Goal: Task Accomplishment & Management: Manage account settings

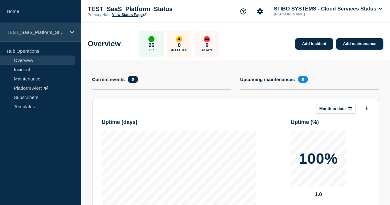
click at [57, 37] on div "TEST_SaaS_Platform_Status" at bounding box center [40, 32] width 81 height 19
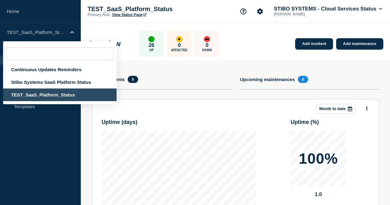
click at [43, 95] on div "TEST_SaaS_Platform_Status" at bounding box center [59, 94] width 113 height 13
click at [50, 128] on aside "Home TEST_SaaS_Platform_Status Continuous Updates Reminders Stibo Systems SaaS …" at bounding box center [40, 102] width 81 height 205
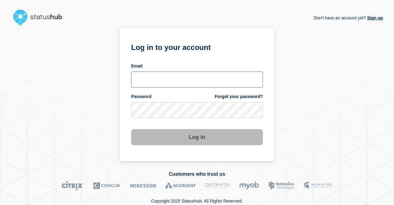
click at [174, 71] on input "email input" at bounding box center [197, 79] width 132 height 16
click at [183, 74] on input "email input" at bounding box center [197, 79] width 132 height 16
type input "mana@stibosystems.com"
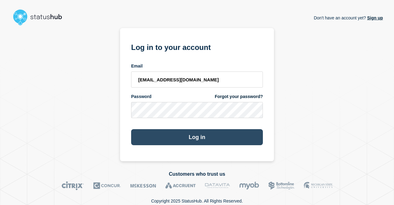
click at [201, 139] on button "Log in" at bounding box center [197, 137] width 132 height 16
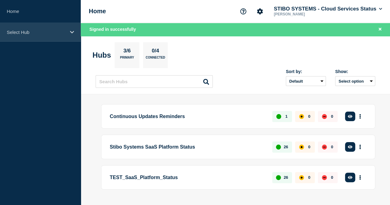
click at [62, 35] on div "Select Hub" at bounding box center [40, 32] width 81 height 19
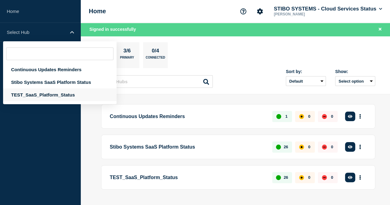
click at [44, 96] on div "TEST_SaaS_Platform_Status" at bounding box center [59, 94] width 113 height 13
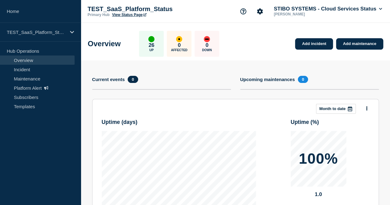
click at [208, 17] on div "Primary Hub View Status Page" at bounding box center [149, 15] width 123 height 4
click at [30, 75] on link "Maintenance" at bounding box center [37, 78] width 75 height 9
click at [33, 79] on link "Maintenance" at bounding box center [37, 78] width 75 height 9
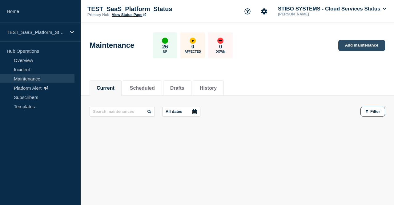
click at [365, 44] on link "Add maintenance" at bounding box center [362, 45] width 47 height 11
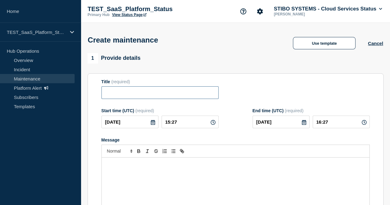
click at [134, 93] on input "Title" at bounding box center [159, 92] width 117 height 13
paste input "PDX Maintenance - StatusHUB notification"
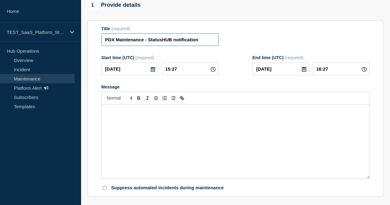
scroll to position [62, 0]
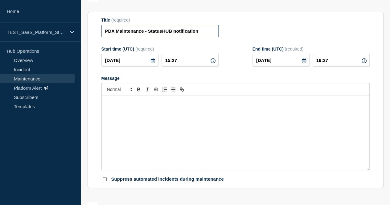
type input "PDX Maintenance - StatusHUB notification"
click at [150, 63] on icon at bounding box center [152, 60] width 5 height 5
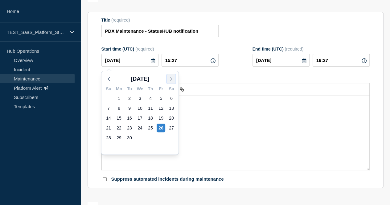
click at [171, 82] on icon "button" at bounding box center [170, 78] width 7 height 7
click at [171, 81] on icon "button" at bounding box center [170, 78] width 7 height 7
click at [170, 117] on div "15" at bounding box center [171, 118] width 9 height 9
type input "2025-11-15"
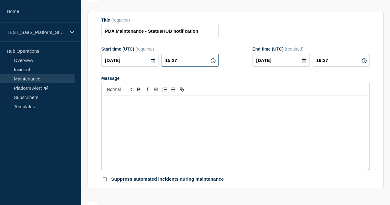
click at [198, 61] on input "15:27" at bounding box center [189, 60] width 57 height 13
type input "10:00"
type input "11:00"
click at [171, 59] on input "10:00" at bounding box center [189, 60] width 57 height 13
type input "07:00"
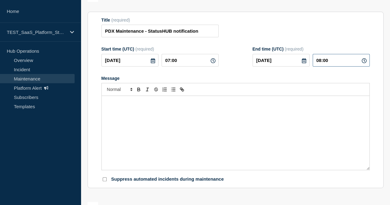
click at [326, 65] on input "08:00" at bounding box center [340, 60] width 57 height 13
click at [323, 60] on input "08:00" at bounding box center [340, 60] width 57 height 13
type input "10:00"
click at [162, 108] on div "Message" at bounding box center [235, 133] width 267 height 74
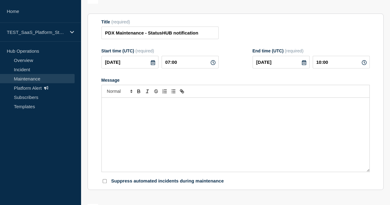
scroll to position [0, 0]
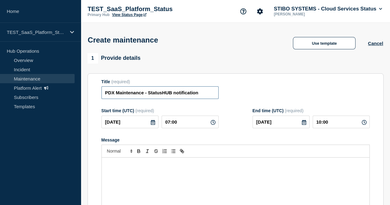
drag, startPoint x: 204, startPoint y: 92, endPoint x: 94, endPoint y: 91, distance: 109.4
click at [94, 91] on section "Title (required) PDX Maintenance - StatusHUB notification Start time (UTC) (req…" at bounding box center [236, 161] width 296 height 177
paste input "LANNED MAINTENANCE STIBO SYSTEMS PRODUCT DATA EXCHANGE PLATFORM - PRE-PRODUCTION"
type input "PLANNED MAINTENANCE STIBO SYSTEMS PRODUCT DATA EXCHANGE PLATFORM - PRE-PRODUCTI…"
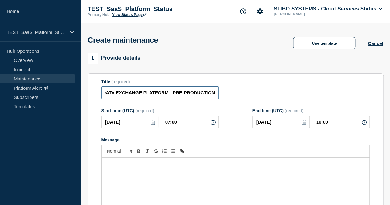
scroll to position [0, 0]
click at [120, 167] on p "Message" at bounding box center [235, 164] width 258 height 6
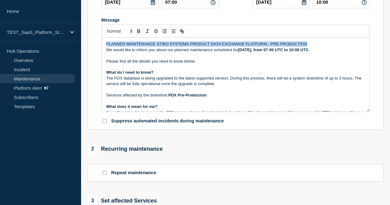
drag, startPoint x: 320, startPoint y: 42, endPoint x: 84, endPoint y: 42, distance: 236.4
click at [84, 42] on div "1 Provide details Title (required) PLANNED MAINTENANCE STIBO SYSTEMS PRODUCT DA…" at bounding box center [235, 147] width 303 height 428
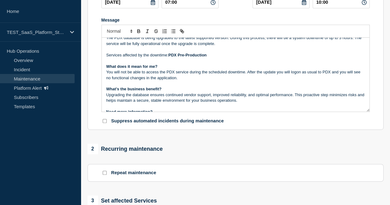
scroll to position [59, 0]
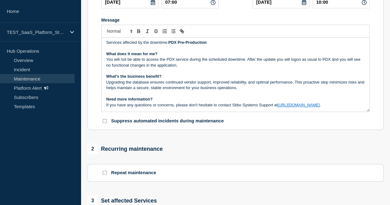
click at [104, 122] on input "Suppress automated incidents during maintenance" at bounding box center [105, 121] width 4 height 4
checkbox input "true"
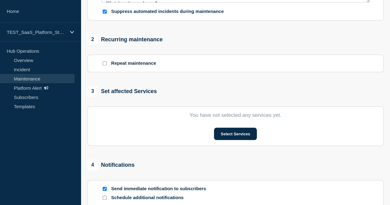
scroll to position [243, 0]
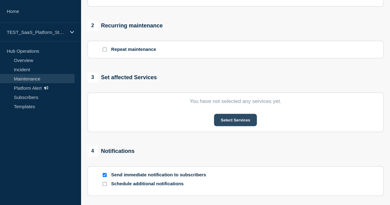
click at [224, 120] on button "Select Services" at bounding box center [235, 120] width 43 height 12
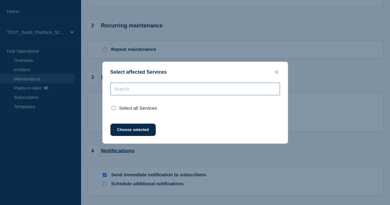
click at [128, 94] on input "text" at bounding box center [194, 89] width 169 height 13
type input "P"
checkbox input "false"
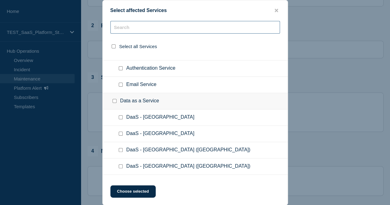
scroll to position [412, 0]
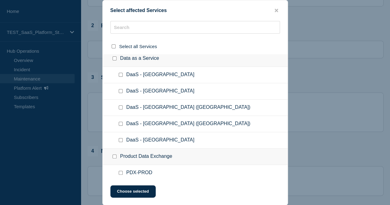
click at [116, 155] on input "Product Data Exchange checkbox" at bounding box center [114, 156] width 4 height 4
checkbox input "true"
click at [114, 154] on input "Product Data Exchange checkbox" at bounding box center [114, 156] width 4 height 4
checkbox input "false"
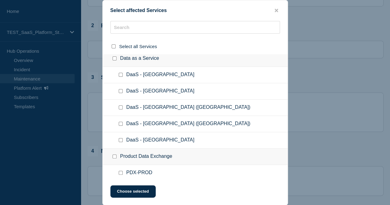
checkbox input "false"
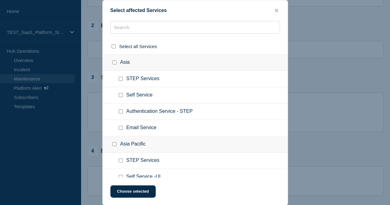
scroll to position [27, 0]
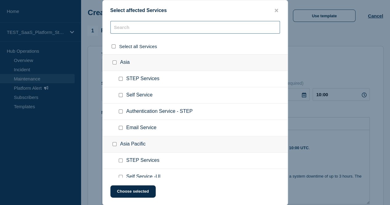
click at [154, 24] on input "text" at bounding box center [194, 27] width 169 height 13
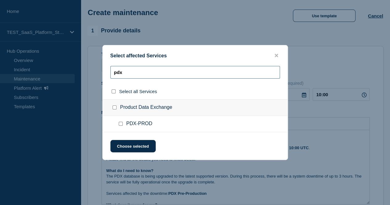
type input "pdx"
click at [115, 109] on input "Product Data Exchange checkbox" at bounding box center [114, 107] width 4 height 4
checkbox input "true"
click at [120, 124] on input "PDX-PROD checkbox" at bounding box center [121, 124] width 4 height 4
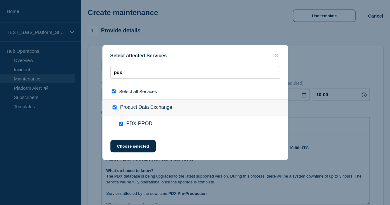
checkbox input "false"
click at [120, 124] on input "PDX-PROD checkbox" at bounding box center [121, 124] width 4 height 4
checkbox input "true"
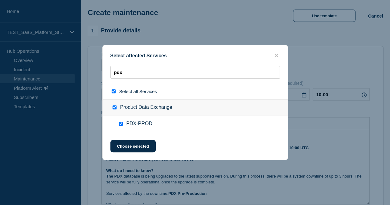
checkbox input "true"
click at [136, 141] on button "Choose selected" at bounding box center [132, 146] width 45 height 12
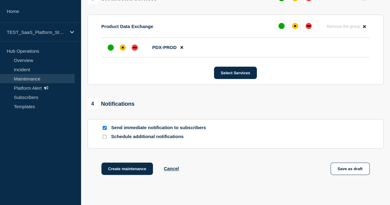
scroll to position [336, 0]
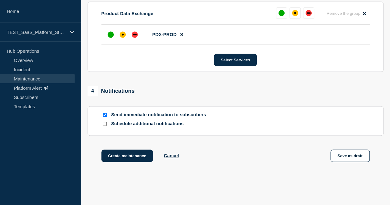
click at [104, 126] on input "Schedule additional notifications" at bounding box center [105, 124] width 4 height 4
checkbox input "true"
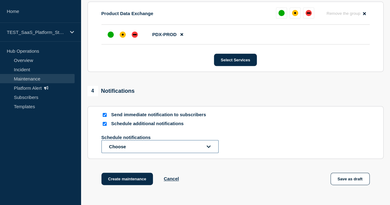
click at [133, 147] on button "Choose" at bounding box center [159, 146] width 117 height 13
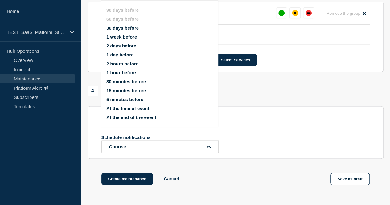
click at [120, 36] on button "1 week before" at bounding box center [121, 36] width 31 height 5
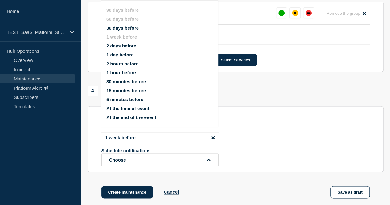
click at [249, 136] on div "1 week before Schedule notifications Choose 90 days before 60 days before 30 da…" at bounding box center [235, 149] width 268 height 34
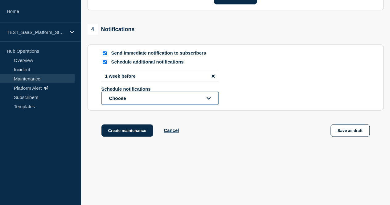
click at [170, 95] on button "Choose" at bounding box center [159, 98] width 117 height 13
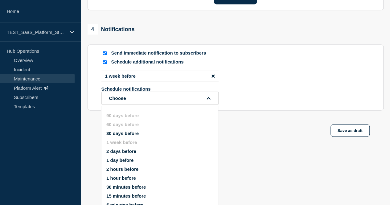
scroll to position [432, 0]
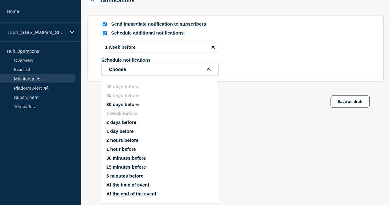
click at [112, 120] on button "2 days before" at bounding box center [121, 122] width 30 height 5
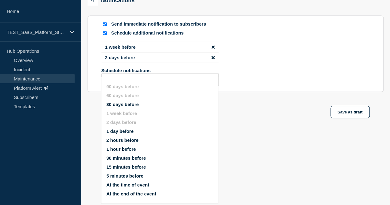
click at [246, 68] on div "Schedule notifications Choose" at bounding box center [235, 77] width 268 height 18
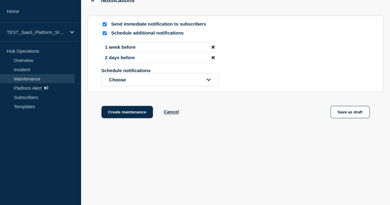
scroll to position [411, 0]
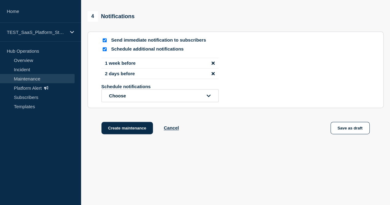
click at [212, 72] on icon "disable notification 2 days before" at bounding box center [212, 73] width 3 height 5
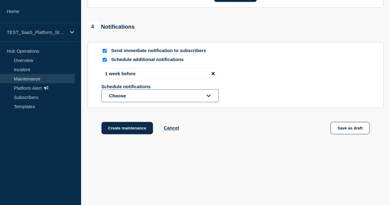
click at [141, 96] on button "Choose" at bounding box center [159, 95] width 117 height 13
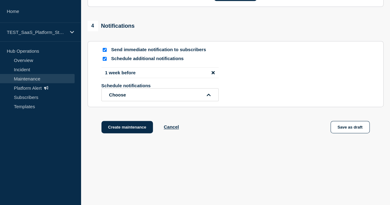
scroll to position [432, 0]
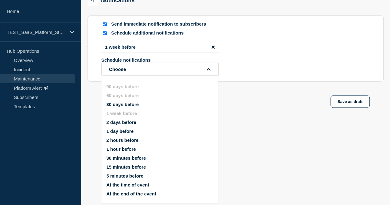
click at [120, 128] on button "1 day before" at bounding box center [119, 130] width 27 height 5
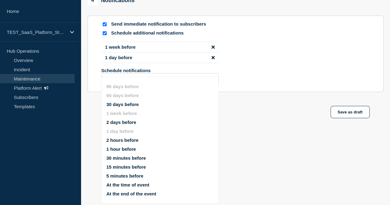
click at [252, 69] on div "Schedule notifications Choose" at bounding box center [235, 77] width 268 height 18
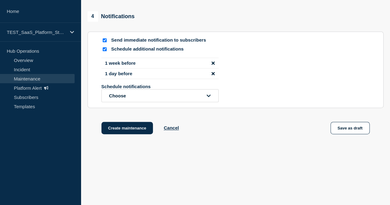
scroll to position [411, 0]
click at [147, 98] on button "Choose" at bounding box center [159, 95] width 117 height 13
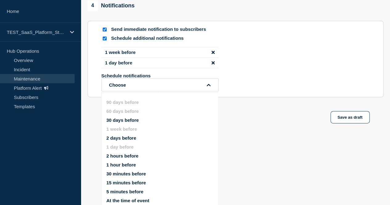
scroll to position [412, 0]
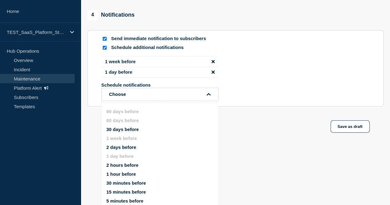
click at [233, 92] on div "Schedule notifications Choose" at bounding box center [235, 91] width 268 height 18
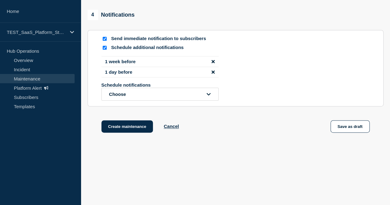
scroll to position [411, 0]
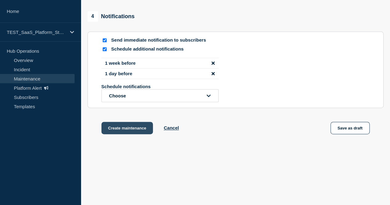
click at [128, 127] on button "Create maintenance" at bounding box center [127, 128] width 52 height 12
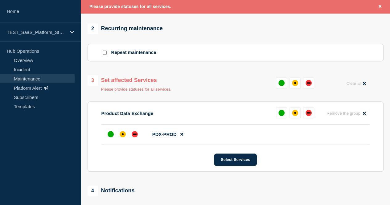
scroll to position [243, 0]
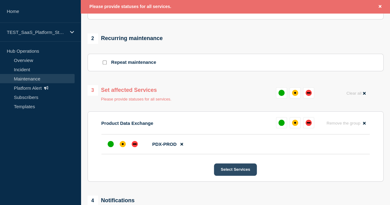
click at [233, 171] on button "Select Services" at bounding box center [235, 169] width 43 height 12
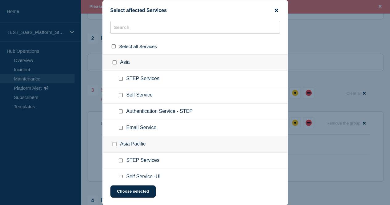
click at [275, 12] on icon "close button" at bounding box center [276, 10] width 3 height 5
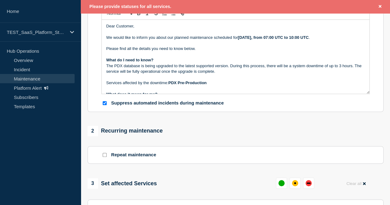
scroll to position [213, 0]
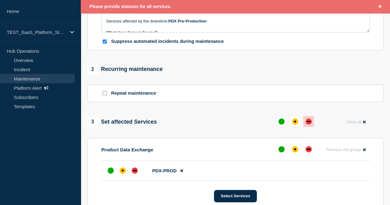
click at [309, 124] on div "down" at bounding box center [308, 121] width 6 height 6
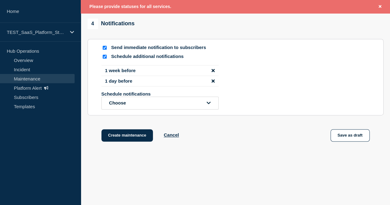
scroll to position [424, 0]
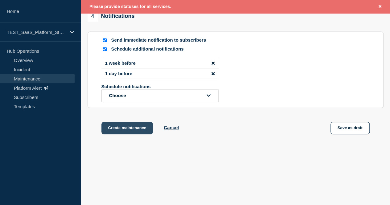
click at [130, 126] on button "Create maintenance" at bounding box center [127, 128] width 52 height 12
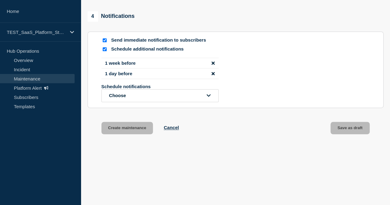
scroll to position [411, 0]
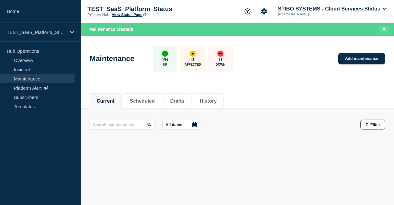
click at [385, 28] on icon "Close banner" at bounding box center [384, 29] width 3 height 3
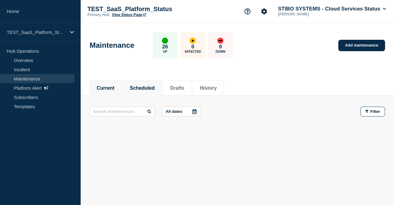
click at [148, 86] on button "Scheduled" at bounding box center [142, 88] width 25 height 6
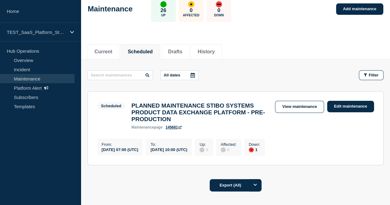
scroll to position [62, 0]
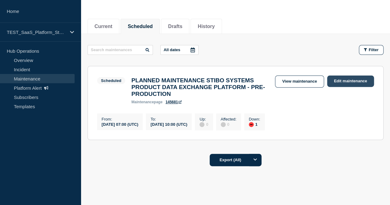
click at [347, 83] on link "Edit maintenance" at bounding box center [350, 80] width 47 height 11
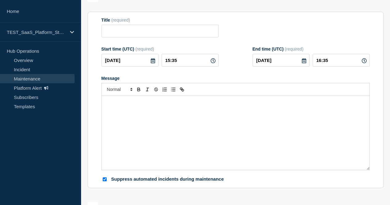
type input "PLANNED MAINTENANCE STIBO SYSTEMS PRODUCT DATA EXCHANGE PLATFORM - PRE-PRODUCTI…"
type input "2025-11-15"
type input "07:00"
type input "2025-11-15"
type input "10:00"
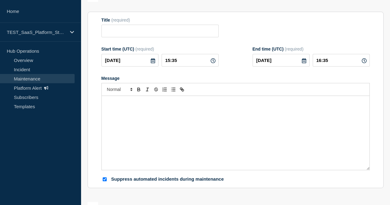
checkbox input "true"
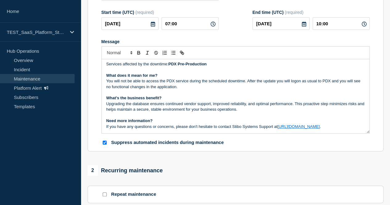
scroll to position [154, 0]
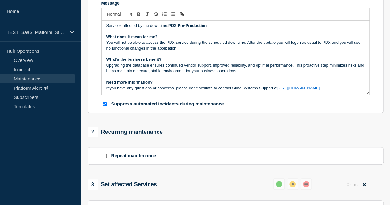
click at [344, 91] on p "If you have any questions or concerns, please don't hesitate to contact Stibo S…" at bounding box center [235, 88] width 258 height 6
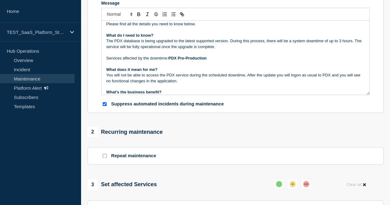
scroll to position [0, 0]
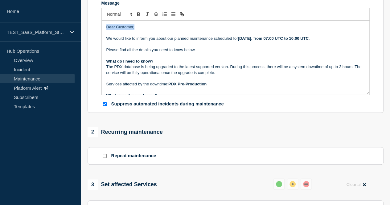
drag, startPoint x: 143, startPoint y: 31, endPoint x: 95, endPoint y: 31, distance: 48.4
click at [95, 31] on section "Title (required) PLANNED MAINTENANCE STIBO SYSTEMS PRODUCT DATA EXCHANGE PLATFO…" at bounding box center [236, 25] width 296 height 177
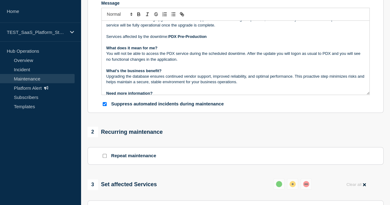
scroll to position [59, 0]
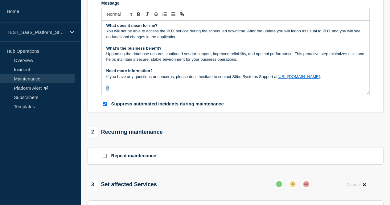
drag, startPoint x: 113, startPoint y: 92, endPoint x: 100, endPoint y: 92, distance: 12.6
click at [100, 92] on section "Title (required) PLANNED MAINTENANCE STIBO SYSTEMS PRODUCT DATA EXCHANGE PLATFO…" at bounding box center [236, 25] width 296 height 177
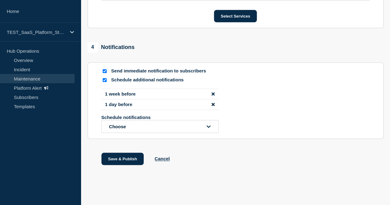
scroll to position [401, 0]
click at [118, 158] on button "Save & Publish" at bounding box center [122, 159] width 43 height 12
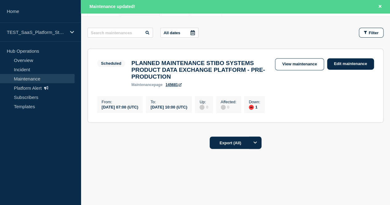
scroll to position [96, 0]
click at [346, 58] on link "Edit maintenance" at bounding box center [350, 63] width 47 height 11
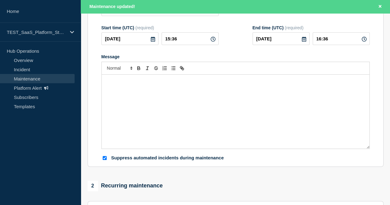
type input "PLANNED MAINTENANCE STIBO SYSTEMS PRODUCT DATA EXCHANGE PLATFORM - PRE-PRODUCTI…"
type input "2025-11-15"
type input "07:00"
type input "2025-11-15"
type input "10:00"
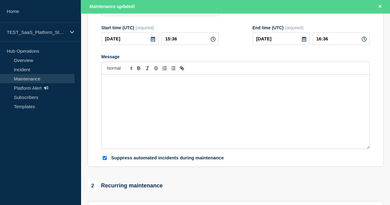
checkbox input "true"
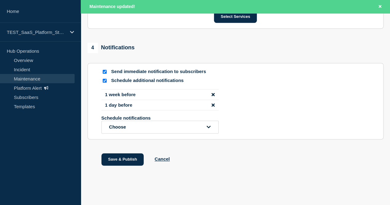
scroll to position [414, 0]
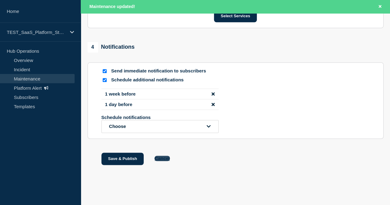
click at [163, 157] on button "Cancel" at bounding box center [161, 158] width 15 height 5
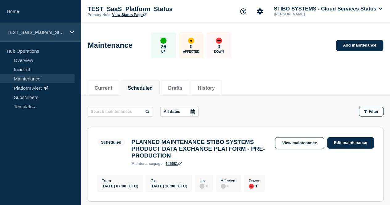
click at [51, 31] on p "TEST_SaaS_Platform_Status" at bounding box center [36, 32] width 59 height 5
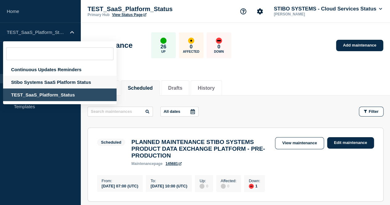
click at [52, 82] on div "Stibo Systems SaaS Platform Status" at bounding box center [59, 82] width 113 height 13
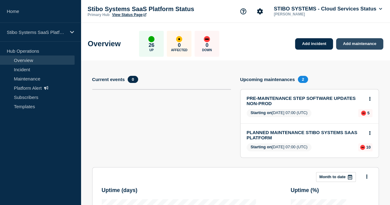
click at [351, 43] on link "Add maintenance" at bounding box center [359, 43] width 47 height 11
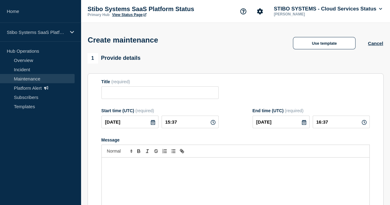
click at [132, 101] on form "Title (required) Start time (UTC) (required) 2025-09-26 15:37 End time (UTC) (r…" at bounding box center [235, 161] width 268 height 165
click at [132, 96] on input "Title" at bounding box center [159, 92] width 117 height 13
paste input "PLANNED MAINTENANCE STIBO SYSTEMS PRODUCT DATA EXCHANGE PLATFORM - PRE-PRODUCTI…"
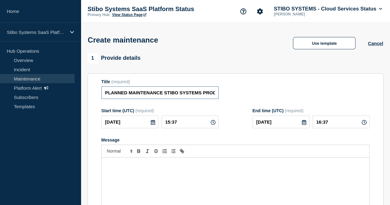
drag, startPoint x: 136, startPoint y: 93, endPoint x: 93, endPoint y: 90, distance: 43.3
click at [93, 90] on section "Title (required) PLANNED MAINTENANCE STIBO SYSTEMS PRODUCT DATA EXCHANGE PLATFO…" at bounding box center [236, 161] width 296 height 177
type input "PLANNED MAINTENANCE STIBO SYSTEMS PRODUCT DATA EXCHANGE PLATFORM - PRE-PRODUCTI…"
click at [232, 95] on div "Title (required) PLANNED MAINTENANCE STIBO SYSTEMS PRODUCT DATA EXCHANGE PLATFO…" at bounding box center [235, 89] width 268 height 20
click at [107, 94] on input "PLANNED MAINTENANCE STIBO SYSTEMS PRODUCT DATA EXCHANGE PLATFORM - PRE-PRODUCTI…" at bounding box center [159, 92] width 117 height 13
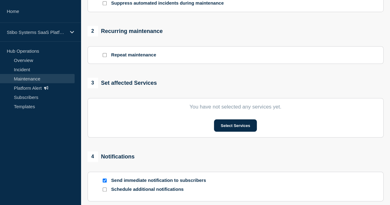
scroll to position [247, 0]
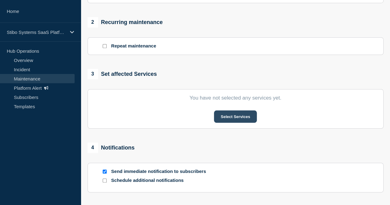
click at [223, 116] on button "Select Services" at bounding box center [235, 116] width 43 height 12
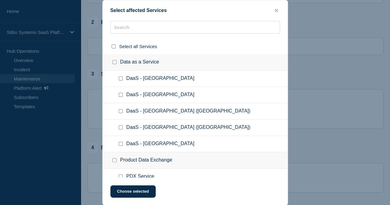
scroll to position [412, 0]
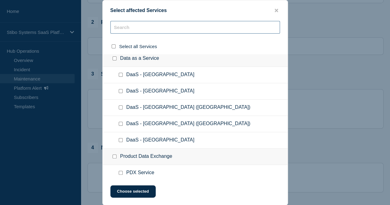
click at [155, 32] on input "text" at bounding box center [194, 27] width 169 height 13
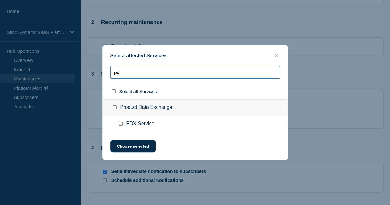
scroll to position [0, 0]
type input "pd"
click at [114, 109] on input "Product Data Exchange checkbox" at bounding box center [114, 107] width 4 height 4
checkbox input "true"
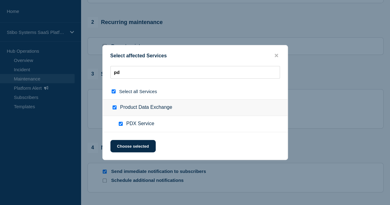
checkbox input "true"
click at [128, 146] on button "Choose selected" at bounding box center [132, 146] width 45 height 12
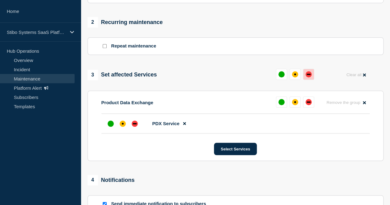
click at [310, 77] on div "down" at bounding box center [308, 74] width 6 height 6
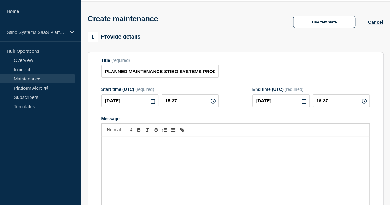
scroll to position [31, 0]
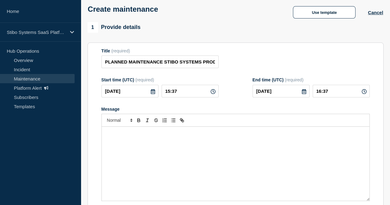
click at [150, 92] on icon at bounding box center [152, 91] width 5 height 5
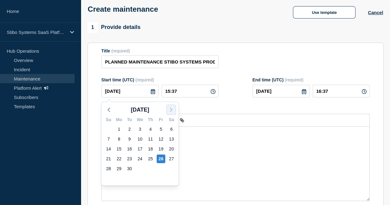
click at [169, 109] on icon "button" at bounding box center [170, 109] width 7 height 7
click at [169, 148] on div "15" at bounding box center [171, 149] width 9 height 9
type input "2025-11-15"
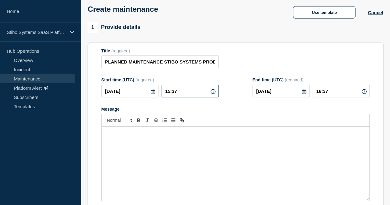
click at [183, 91] on input "15:37" at bounding box center [189, 91] width 57 height 13
click at [172, 92] on input "15:37" at bounding box center [189, 91] width 57 height 13
type input "07:37"
type input "08:37"
type input "07:00"
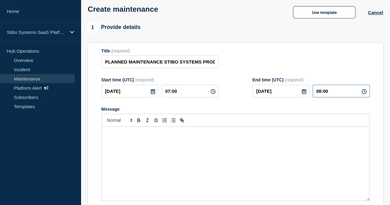
click at [324, 90] on input "08:00" at bounding box center [340, 91] width 57 height 13
type input "10:00"
click at [242, 109] on div "Message" at bounding box center [235, 109] width 268 height 5
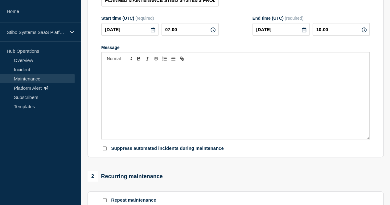
click at [162, 91] on div "Message" at bounding box center [235, 102] width 267 height 74
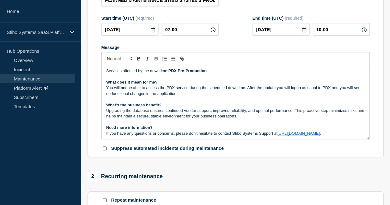
scroll to position [47, 0]
click at [105, 150] on input "Suppress automated incidents during maintenance" at bounding box center [105, 148] width 4 height 4
checkbox input "true"
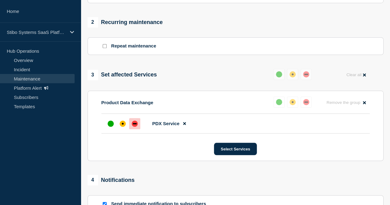
scroll to position [308, 0]
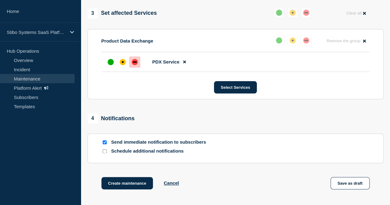
click at [105, 153] on input "Schedule additional notifications" at bounding box center [105, 151] width 4 height 4
checkbox input "true"
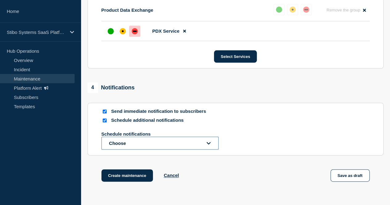
click at [146, 144] on button "Choose" at bounding box center [159, 143] width 117 height 13
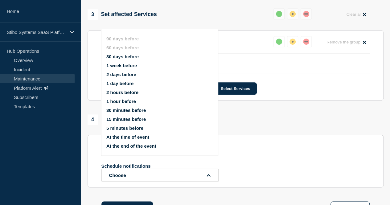
scroll to position [307, 0]
click at [235, 147] on div "Send immediate notification to subscribers" at bounding box center [235, 144] width 268 height 6
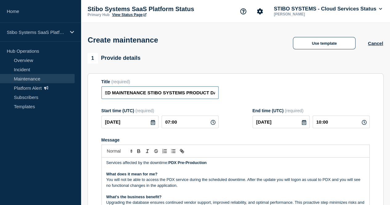
scroll to position [0, 131]
drag, startPoint x: 194, startPoint y: 93, endPoint x: 222, endPoint y: 94, distance: 28.0
click at [222, 94] on div "Title (required) PLANNED MAINTENANCE STIBO SYSTEMS PRODUCT DATA EXCHANGE PLATFO…" at bounding box center [235, 89] width 268 height 20
click at [236, 94] on div "Title (required) PLANNED MAINTENANCE STIBO SYSTEMS PRODUCT DATA EXCHANGE PLATFO…" at bounding box center [235, 89] width 268 height 20
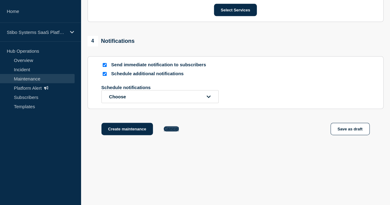
scroll to position [388, 0]
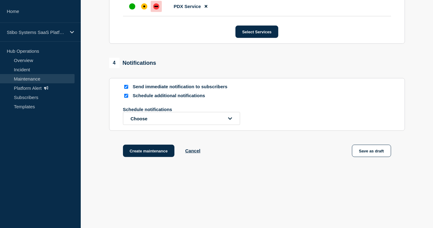
scroll to position [47, 0]
click at [180, 120] on button "Choose" at bounding box center [181, 118] width 117 height 13
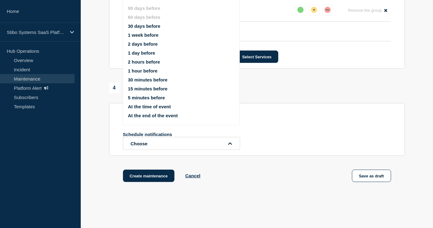
click at [140, 25] on button "30 days before" at bounding box center [144, 25] width 32 height 5
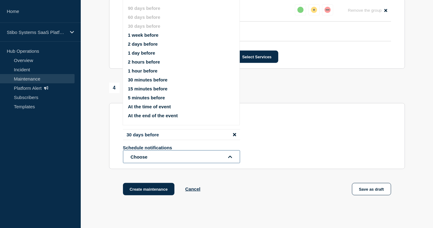
click at [157, 157] on button "Choose" at bounding box center [181, 156] width 117 height 13
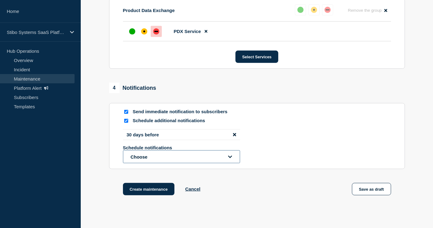
click at [153, 158] on button "Choose" at bounding box center [181, 156] width 117 height 13
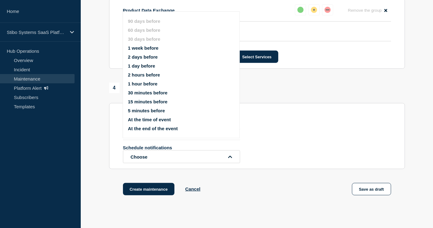
click at [140, 47] on button "1 week before" at bounding box center [143, 47] width 31 height 5
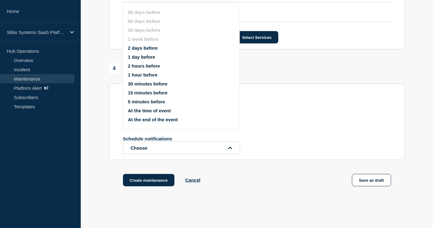
scroll to position [320, 0]
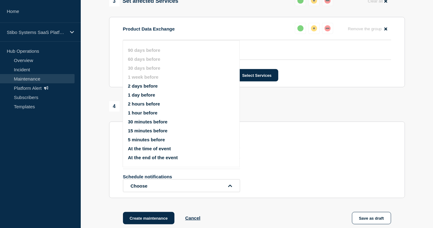
click at [290, 145] on div "Schedule additional notifications 30 days before 1 week before Schedule notific…" at bounding box center [257, 164] width 268 height 56
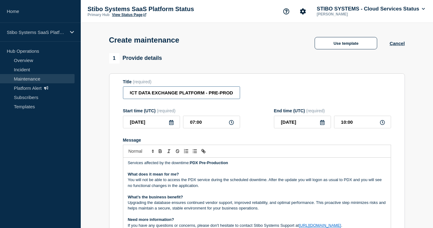
scroll to position [0, 131]
drag, startPoint x: 192, startPoint y: 96, endPoint x: 261, endPoint y: 94, distance: 69.7
click at [261, 94] on div "Title (required) PLANNED MAINTENANCE STIBO SYSTEMS PRODUCT DATA EXCHANGE PLATFO…" at bounding box center [257, 89] width 268 height 20
click at [267, 89] on div "Title (required) PLANNED MAINTENANCE STIBO SYSTEMS PRODUCT DATA EXCHANGE PLATFO…" at bounding box center [257, 89] width 268 height 20
drag, startPoint x: 205, startPoint y: 95, endPoint x: 256, endPoint y: 93, distance: 51.5
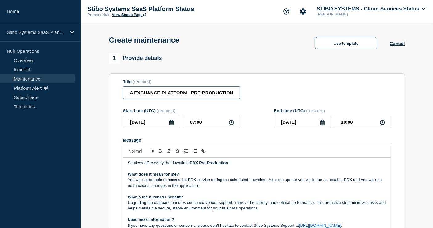
click at [256, 93] on div "Title (required) PLANNED MAINTENANCE STIBO SYSTEMS PRODUCT DATA EXCHANGE PLATFO…" at bounding box center [257, 89] width 268 height 20
click at [257, 96] on div "Title (required) PLANNED MAINTENANCE STIBO SYSTEMS PRODUCT DATA EXCHANGE PLATFO…" at bounding box center [257, 89] width 268 height 20
click at [214, 96] on input "PLANNED MAINTENANCE STIBO SYSTEMS PRODUCT DATA EXCHANGE PLATFORM - PRE-PRODUCTI…" at bounding box center [181, 92] width 117 height 13
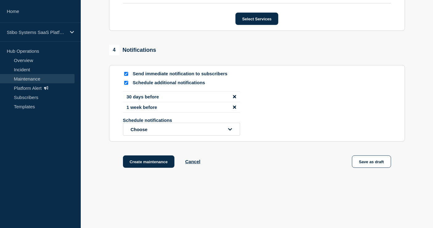
scroll to position [389, 0]
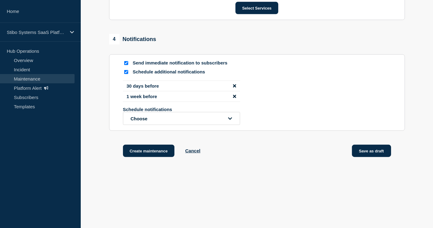
click at [359, 147] on button "Save as draft" at bounding box center [371, 151] width 39 height 12
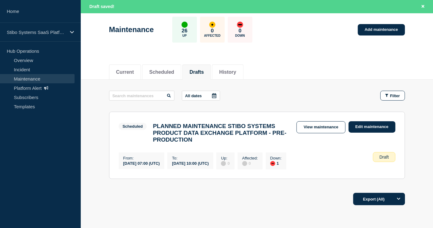
scroll to position [67, 0]
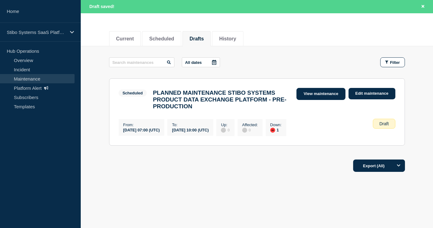
click at [305, 91] on link "View maintenance" at bounding box center [320, 94] width 49 height 12
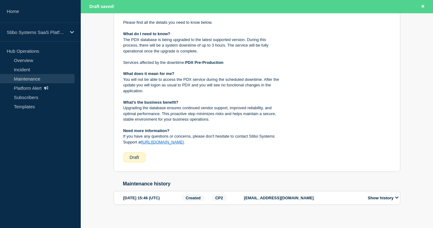
scroll to position [200, 0]
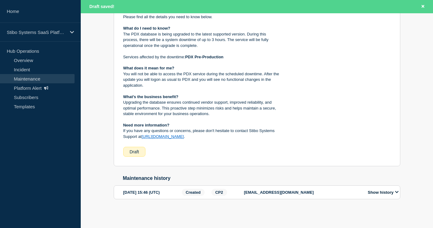
click at [382, 191] on button "Show history" at bounding box center [383, 192] width 35 height 5
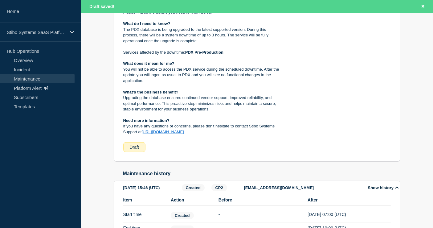
click at [379, 190] on button "Show history" at bounding box center [383, 187] width 35 height 5
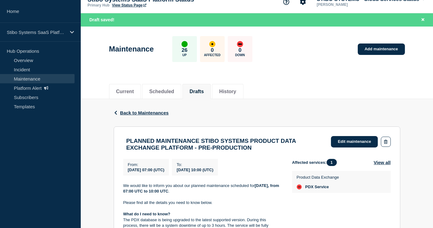
scroll to position [0, 0]
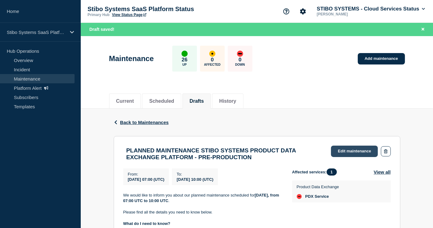
click at [344, 150] on link "Edit maintenance" at bounding box center [354, 150] width 47 height 11
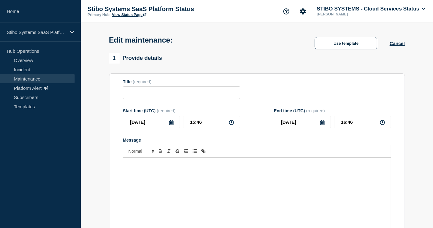
type input "PLANNED MAINTENANCE STIBO SYSTEMS PRODUCT DATA EXCHANGE PLATFORM - PRE-PRODUCTI…"
type input "2025-11-15"
type input "07:00"
type input "2025-11-15"
type input "10:00"
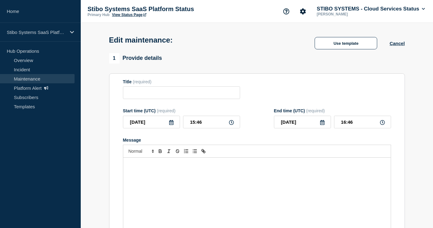
checkbox input "true"
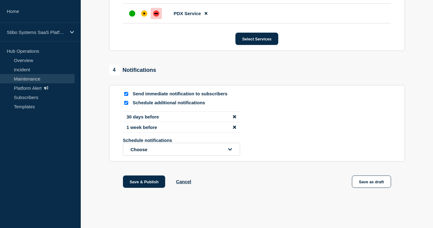
scroll to position [379, 0]
click at [138, 178] on button "Save & Publish" at bounding box center [144, 181] width 43 height 12
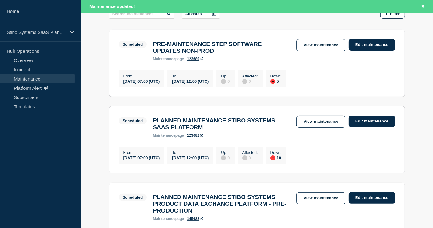
scroll to position [34, 0]
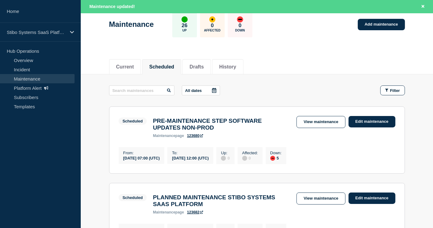
click at [162, 65] on button "Scheduled" at bounding box center [161, 67] width 25 height 6
click at [133, 65] on button "Current" at bounding box center [125, 67] width 18 height 6
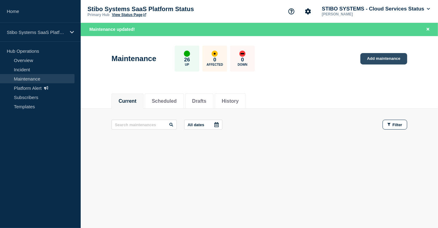
click at [369, 59] on link "Add maintenance" at bounding box center [384, 58] width 47 height 11
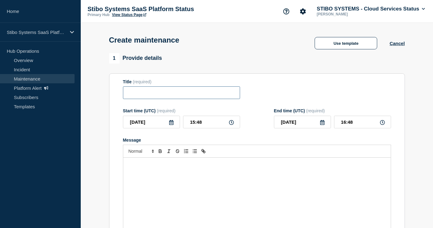
click at [158, 96] on input "Title" at bounding box center [181, 92] width 117 height 13
paste input "PLANNED MAINTENANCE STIBO SYSTEMS PRODUCT DATA EXCHANGE PLATFORM - PRODUCTION"
drag, startPoint x: 157, startPoint y: 95, endPoint x: 100, endPoint y: 92, distance: 57.7
click at [130, 93] on input "PLANNED MAINTENANCE STIBO SYSTEMS PRODUCT DATA EXCHANGE PLATFORM - PRODUCTION" at bounding box center [181, 92] width 117 height 13
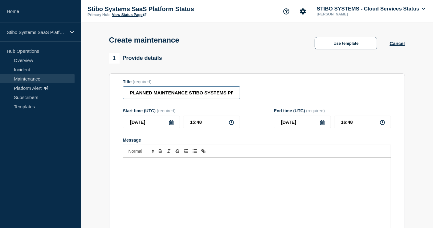
type input "PLANNED MAINTENANCE STIBO SYSTEMS PRODUCT DATA EXCHANGE PLATFORM - PRODUCTION"
click at [170, 178] on div "Message" at bounding box center [256, 194] width 267 height 74
click at [170, 125] on icon at bounding box center [171, 122] width 4 height 5
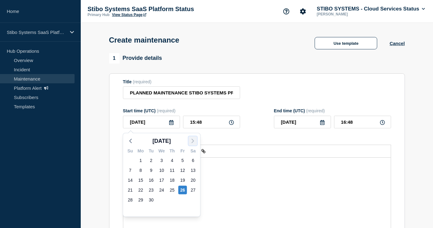
click at [191, 139] on icon "button" at bounding box center [192, 140] width 7 height 7
click at [193, 198] on div "29" at bounding box center [193, 199] width 9 height 9
type input "2025-11-29"
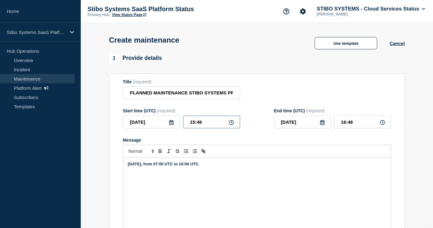
click at [195, 122] on input "15:48" at bounding box center [211, 122] width 57 height 13
type input "07:48"
type input "08:48"
type input "07:00"
drag, startPoint x: 346, startPoint y: 121, endPoint x: 346, endPoint y: 132, distance: 10.5
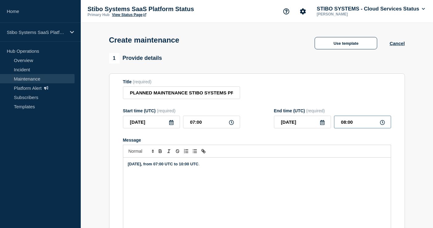
click at [346, 123] on input "08:00" at bounding box center [362, 122] width 57 height 13
type input "10:00"
click at [173, 178] on div "Saturday, November 29th, 2025, from 07:00 UTC to 10:00 UTC ." at bounding box center [256, 194] width 267 height 74
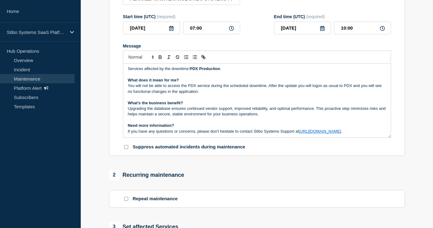
scroll to position [108, 0]
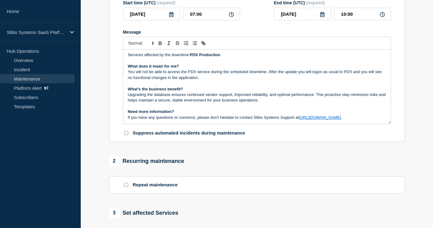
click at [125, 134] on input "Suppress automated incidents during maintenance" at bounding box center [126, 133] width 4 height 4
checkbox input "true"
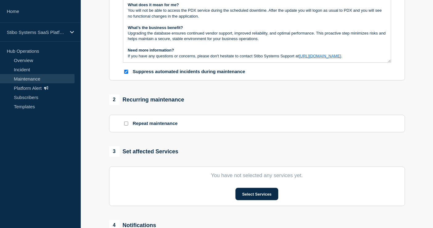
scroll to position [176, 0]
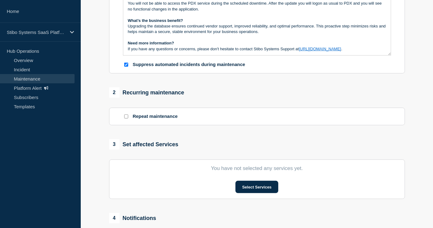
click at [127, 118] on input "Repeat maintenance" at bounding box center [126, 116] width 4 height 4
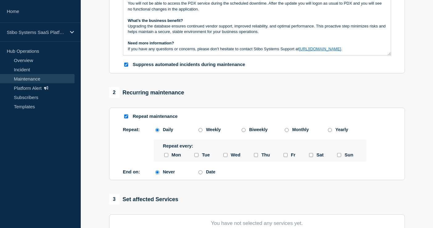
click at [128, 116] on input "Repeat maintenance" at bounding box center [126, 116] width 4 height 4
checkbox input "false"
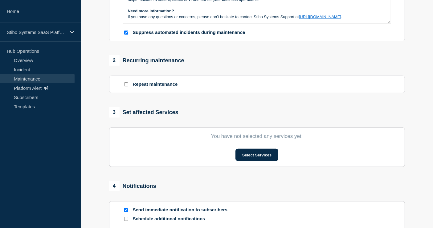
scroll to position [245, 0]
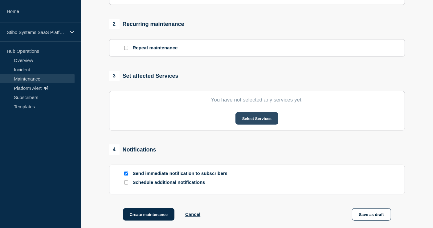
click at [262, 120] on button "Select Services" at bounding box center [256, 118] width 43 height 12
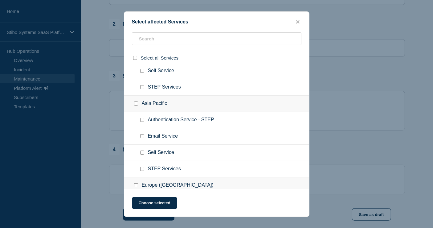
scroll to position [137, 0]
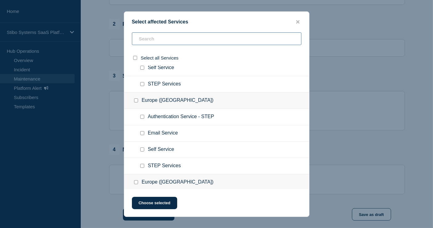
click at [182, 34] on input "text" at bounding box center [216, 38] width 169 height 13
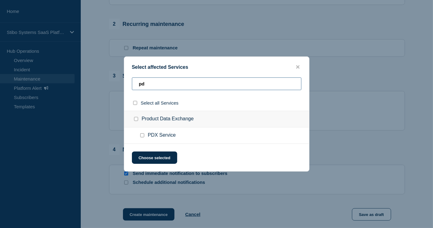
scroll to position [0, 0]
type input "pd"
click at [169, 119] on div "Product Data Exchange" at bounding box center [216, 119] width 185 height 17
click at [137, 118] on input "Product Data Exchange checkbox" at bounding box center [136, 119] width 4 height 4
checkbox input "true"
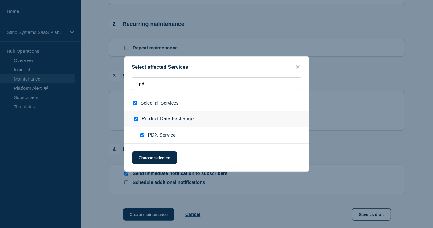
checkbox input "true"
click at [147, 160] on button "Choose selected" at bounding box center [154, 157] width 45 height 12
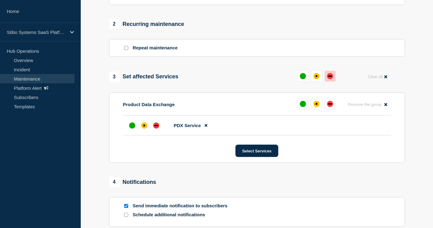
click at [331, 78] on div "down" at bounding box center [330, 76] width 6 height 6
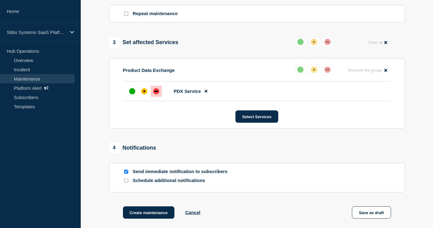
scroll to position [313, 0]
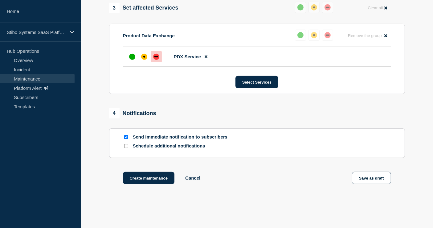
click at [127, 147] on input "Schedule additional notifications" at bounding box center [126, 146] width 4 height 4
checkbox input "true"
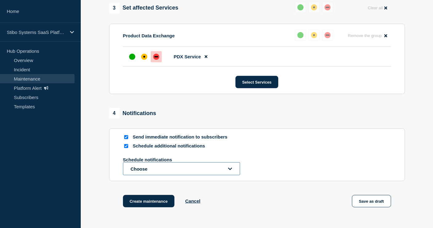
click at [142, 170] on button "Choose" at bounding box center [181, 168] width 117 height 13
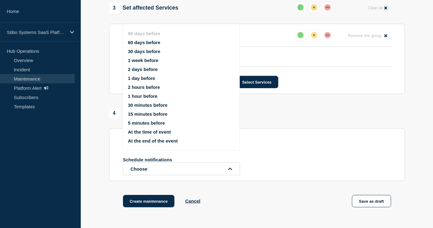
click at [154, 42] on button "60 days before" at bounding box center [144, 42] width 32 height 5
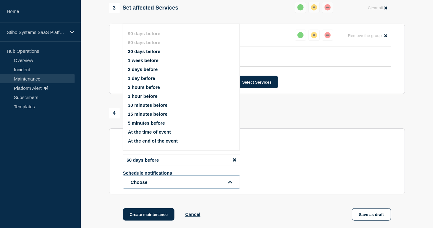
click at [146, 181] on button "Choose" at bounding box center [181, 181] width 117 height 13
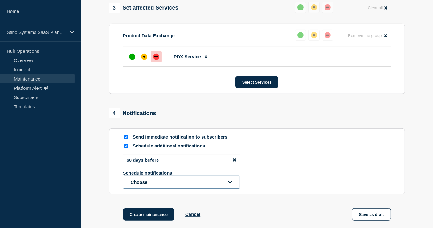
click at [150, 186] on button "Choose" at bounding box center [181, 181] width 117 height 13
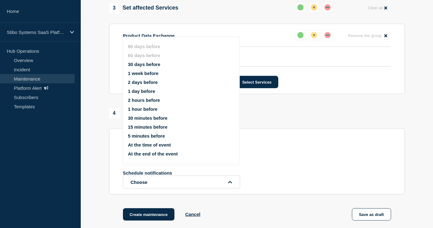
click at [147, 65] on button "30 days before" at bounding box center [144, 64] width 32 height 5
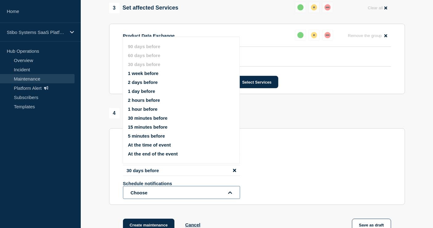
click at [145, 193] on button "Choose" at bounding box center [181, 192] width 117 height 13
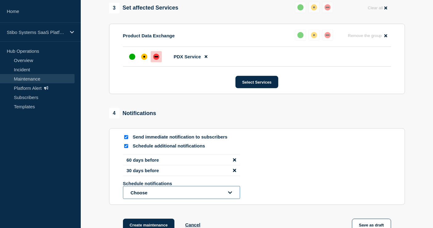
click at [147, 194] on button "Choose" at bounding box center [181, 192] width 117 height 13
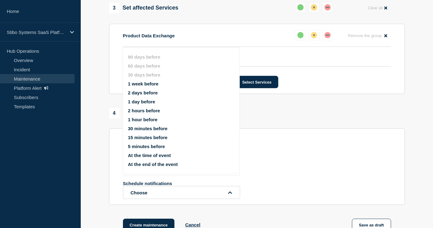
click at [142, 83] on button "1 week before" at bounding box center [143, 83] width 31 height 5
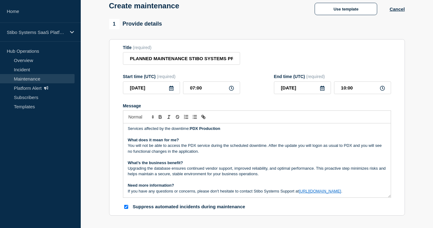
scroll to position [0, 0]
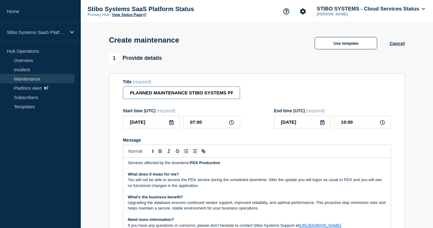
click at [129, 95] on input "PLANNED MAINTENANCE STIBO SYSTEMS PRODUCT DATA EXCHANGE PLATFORM - PRODUCTION" at bounding box center [181, 92] width 117 height 13
drag, startPoint x: 192, startPoint y: 94, endPoint x: 239, endPoint y: 94, distance: 46.5
click at [239, 94] on input "PLANNED MAINTENANCE STIBO SYSTEMS PRODUCT DATA EXCHANGE PLATFORM - PRODUCTION" at bounding box center [181, 92] width 117 height 13
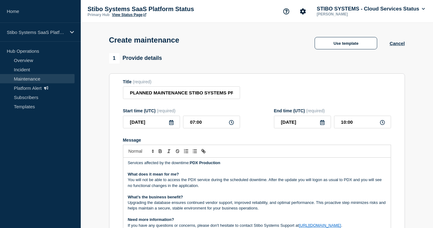
click at [259, 95] on div "Title (required) PLANNED MAINTENANCE STIBO SYSTEMS PRODUCT DATA EXCHANGE PLATFO…" at bounding box center [257, 89] width 268 height 20
click at [173, 123] on icon at bounding box center [171, 122] width 4 height 5
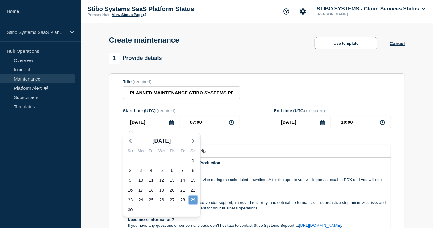
click at [193, 198] on div "29" at bounding box center [193, 199] width 9 height 9
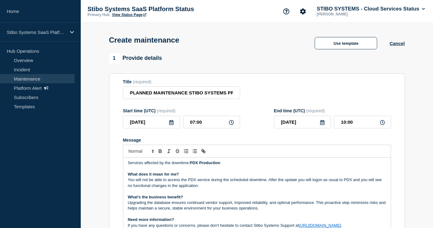
click at [322, 125] on icon at bounding box center [322, 122] width 5 height 5
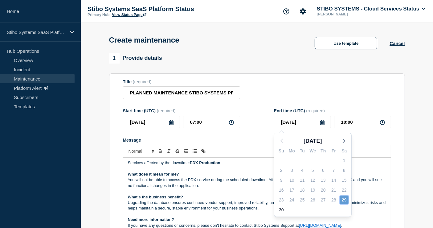
click at [346, 199] on div "29" at bounding box center [344, 199] width 9 height 9
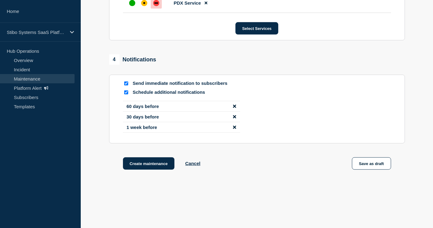
scroll to position [377, 0]
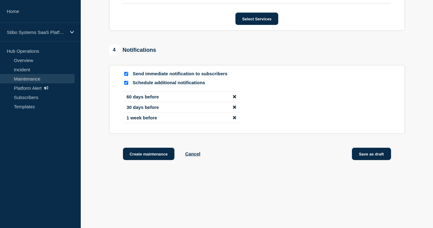
click at [363, 158] on button "Save as draft" at bounding box center [371, 154] width 39 height 12
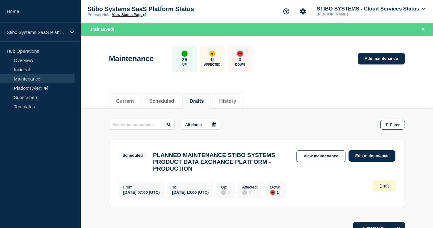
click at [198, 101] on button "Drafts" at bounding box center [197, 101] width 14 height 6
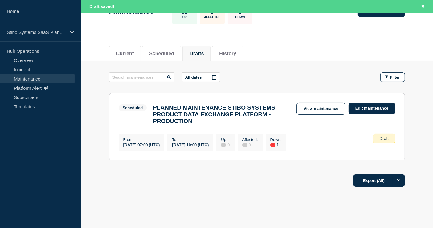
scroll to position [67, 0]
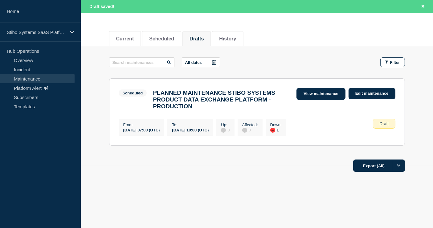
click at [319, 90] on link "View maintenance" at bounding box center [320, 94] width 49 height 12
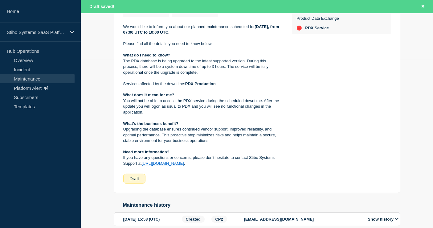
scroll to position [97, 0]
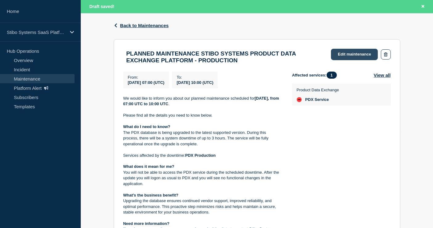
click at [338, 53] on link "Edit maintenance" at bounding box center [354, 54] width 47 height 11
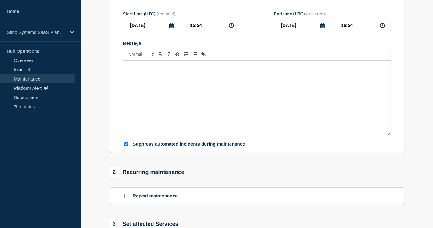
type input "PLANNED MAINTENANCE STIBO SYSTEMS PRODUCT DATA EXCHANGE PLATFORM - PRODUCTION"
type input "2025-11-29"
type input "07:00"
type input "2025-11-29"
type input "10:00"
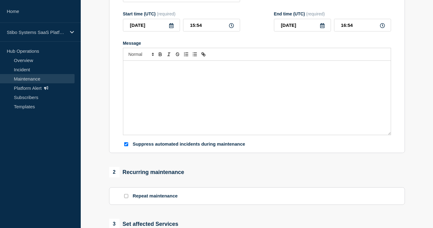
checkbox input "true"
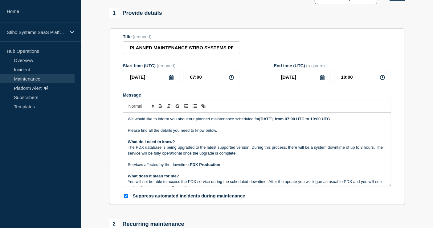
scroll to position [28, 0]
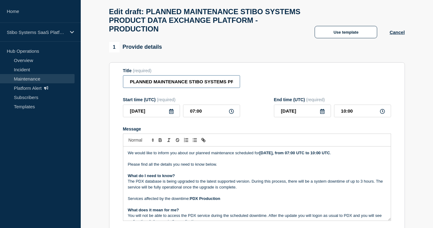
click at [130, 86] on input "PLANNED MAINTENANCE STIBO SYSTEMS PRODUCT DATA EXCHANGE PLATFORM - PRODUCTION" at bounding box center [181, 81] width 117 height 13
drag, startPoint x: 190, startPoint y: 89, endPoint x: 247, endPoint y: 88, distance: 57.3
click at [247, 88] on div "Title (required) PLANNED MAINTENANCE STIBO SYSTEMS PRODUCT DATA EXCHANGE PLATFO…" at bounding box center [257, 78] width 268 height 20
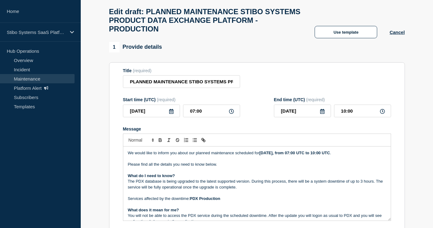
click at [254, 85] on div "Title (required) PLANNED MAINTENANCE STIBO SYSTEMS PRODUCT DATA EXCHANGE PLATFO…" at bounding box center [257, 78] width 268 height 20
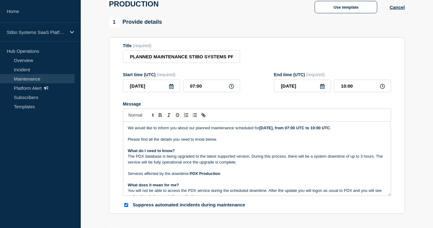
scroll to position [63, 0]
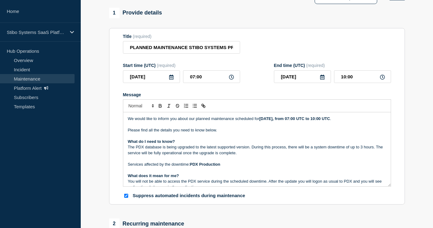
click at [186, 139] on p "Message" at bounding box center [257, 136] width 258 height 6
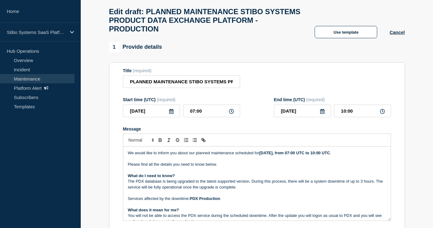
click at [128, 156] on p "We would like to inform you about our planned maintenance scheduled for Saturda…" at bounding box center [257, 153] width 258 height 6
click at [126, 156] on div "We would like to inform you about our planned maintenance scheduled for Saturda…" at bounding box center [256, 183] width 267 height 74
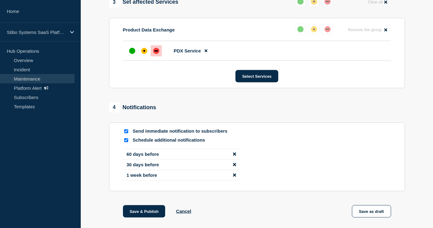
scroll to position [371, 0]
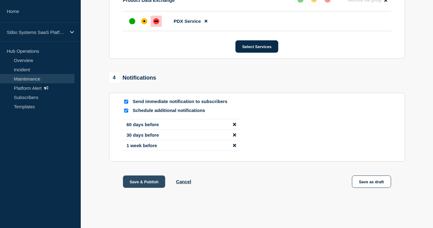
click at [149, 179] on button "Save & Publish" at bounding box center [144, 181] width 43 height 12
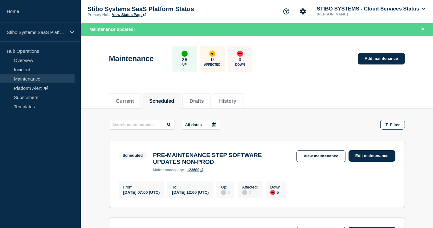
click at [159, 101] on button "Scheduled" at bounding box center [161, 101] width 25 height 6
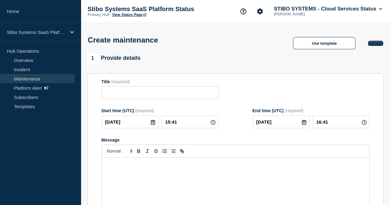
click at [375, 45] on button "Cancel" at bounding box center [375, 43] width 15 height 5
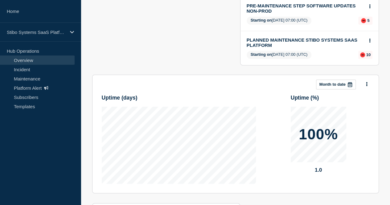
scroll to position [31, 0]
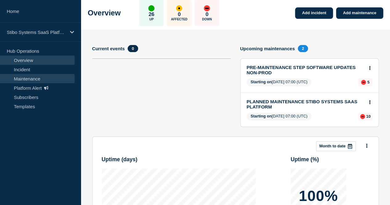
click at [35, 80] on link "Maintenance" at bounding box center [37, 78] width 75 height 9
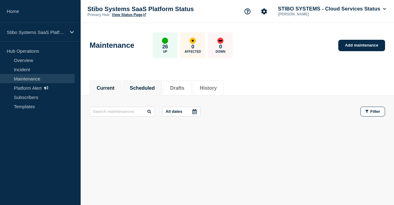
click at [148, 88] on button "Scheduled" at bounding box center [142, 88] width 25 height 6
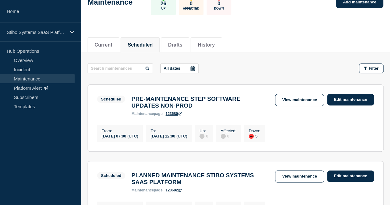
scroll to position [31, 0]
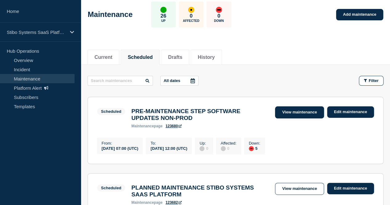
click at [285, 106] on link "View maintenance" at bounding box center [299, 112] width 49 height 12
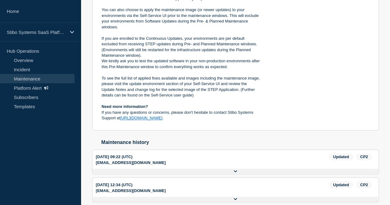
scroll to position [461, 0]
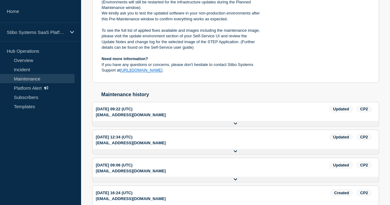
click at [145, 161] on div "2025-03-13 09:06 (UTC)" at bounding box center [212, 164] width 233 height 7
click at [329, 161] on span "Updated" at bounding box center [341, 164] width 24 height 7
click at [356, 161] on span "CP2" at bounding box center [364, 164] width 16 height 7
click at [0, 0] on button "Show history" at bounding box center [0, 0] width 0 height 0
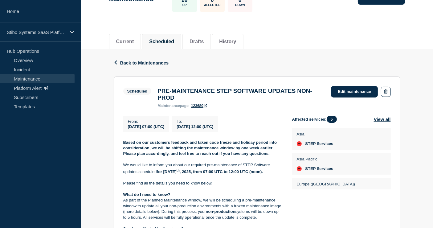
scroll to position [0, 0]
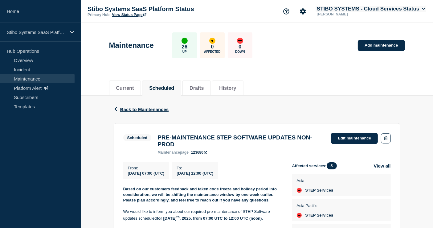
click at [394, 10] on icon at bounding box center [423, 9] width 3 height 4
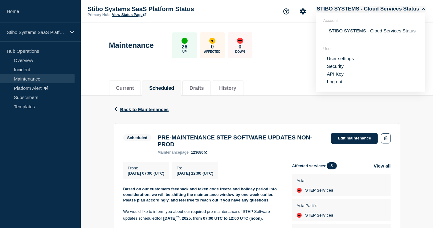
click at [394, 11] on icon at bounding box center [423, 9] width 3 height 4
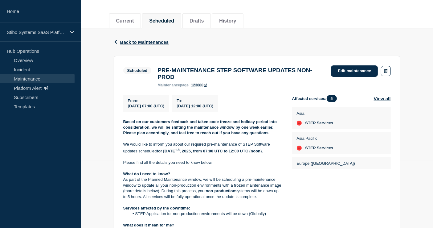
scroll to position [68, 0]
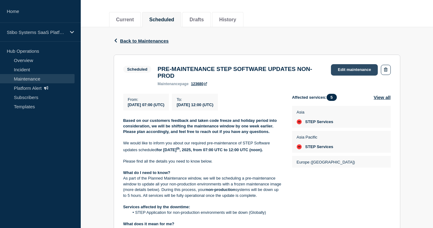
click at [345, 71] on link "Edit maintenance" at bounding box center [354, 69] width 47 height 11
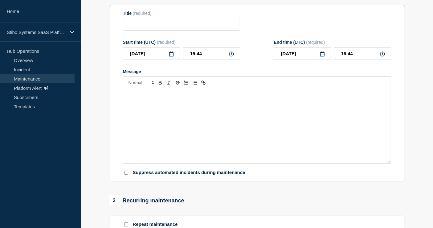
type input "PRE-MAINTENANCE STEP SOFTWARE UPDATES NON-PROD"
type input "2025-10-19"
type input "07:00"
type input "2025-10-19"
type input "12:00"
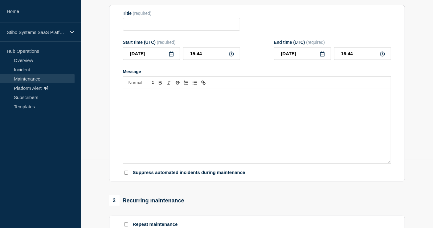
checkbox input "true"
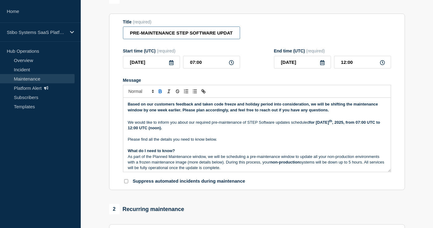
scroll to position [0, 32]
drag, startPoint x: 224, startPoint y: 38, endPoint x: 238, endPoint y: 37, distance: 13.9
click at [238, 37] on input "PRE-MAINTENANCE STEP SOFTWARE UPDATES NON-PROD" at bounding box center [181, 33] width 117 height 13
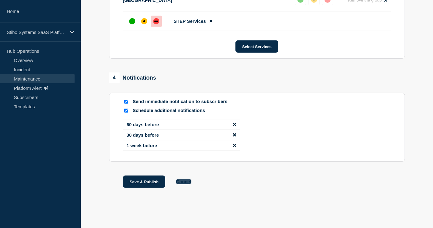
scroll to position [0, 0]
click at [185, 181] on button "Cancel" at bounding box center [183, 181] width 15 height 5
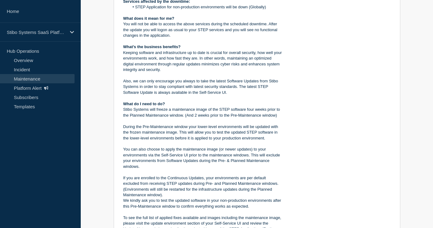
scroll to position [68, 0]
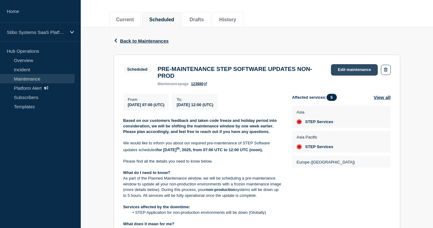
click at [348, 68] on link "Edit maintenance" at bounding box center [354, 69] width 47 height 11
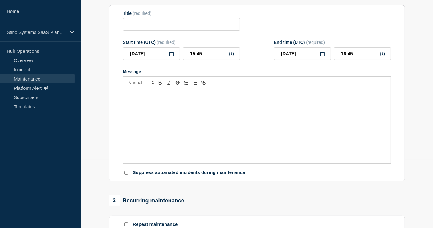
type input "PRE-MAINTENANCE STEP SOFTWARE UPDATES NON-PROD"
type input "2025-10-19"
type input "07:00"
type input "2025-10-19"
type input "12:00"
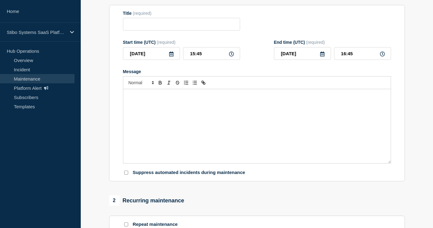
checkbox input "true"
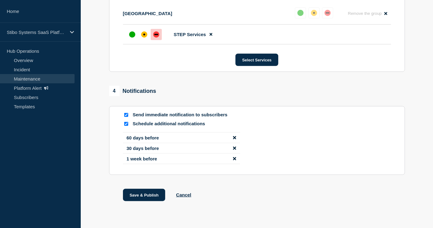
scroll to position [546, 0]
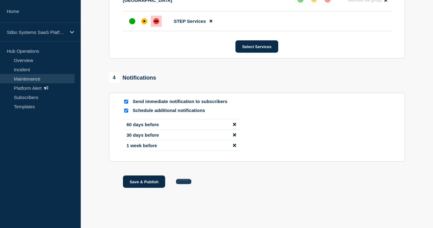
click at [187, 179] on button "Cancel" at bounding box center [183, 181] width 15 height 5
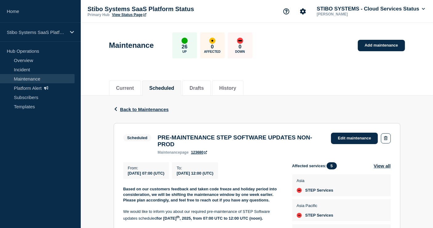
click at [142, 108] on span "Back to Maintenances" at bounding box center [144, 109] width 49 height 5
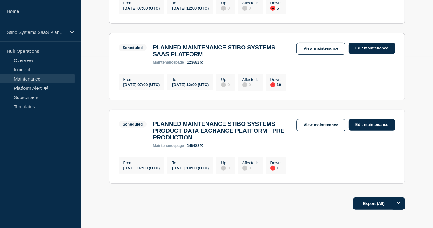
scroll to position [68, 0]
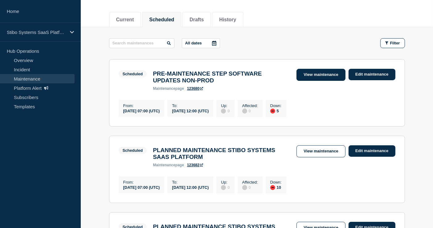
click at [316, 74] on link "View maintenance" at bounding box center [320, 75] width 49 height 12
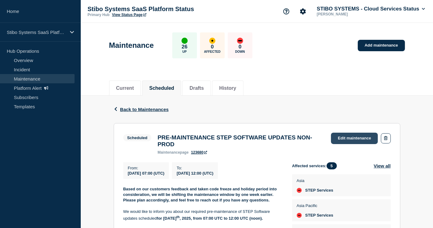
click at [342, 139] on link "Edit maintenance" at bounding box center [354, 138] width 47 height 11
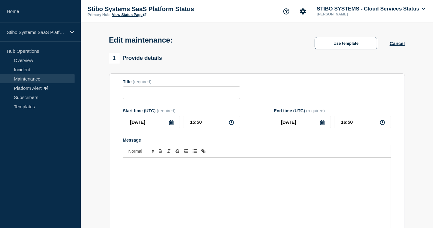
type input "PRE-MAINTENANCE STEP SOFTWARE UPDATES NON-PROD"
type input "2025-10-19"
type input "07:00"
type input "2025-10-19"
type input "12:00"
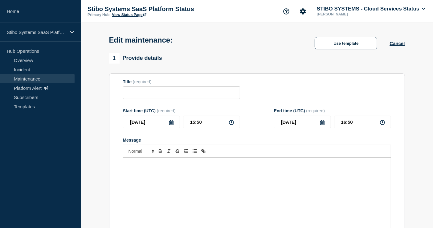
checkbox input "true"
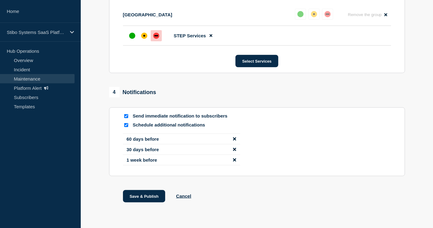
scroll to position [546, 0]
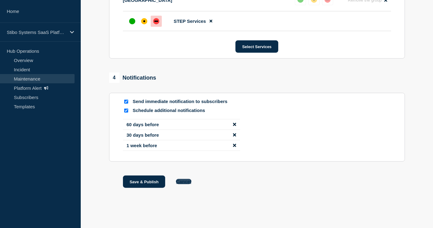
click at [185, 181] on button "Cancel" at bounding box center [183, 181] width 15 height 5
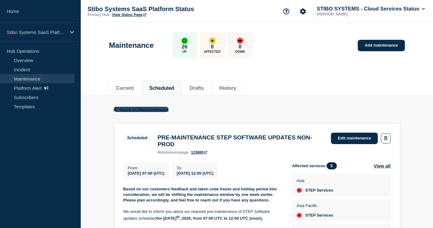
click at [134, 108] on span "Back to Maintenances" at bounding box center [144, 109] width 49 height 5
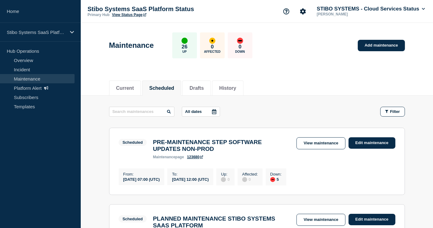
click at [170, 88] on button "Scheduled" at bounding box center [161, 88] width 25 height 6
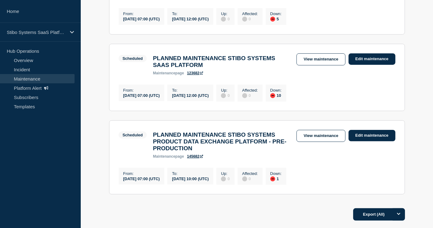
scroll to position [171, 0]
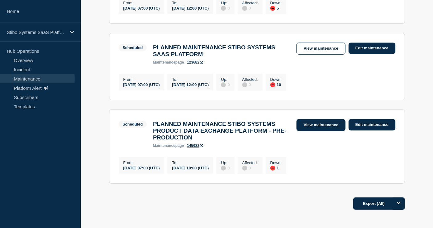
click at [314, 131] on link "View maintenance" at bounding box center [320, 125] width 49 height 12
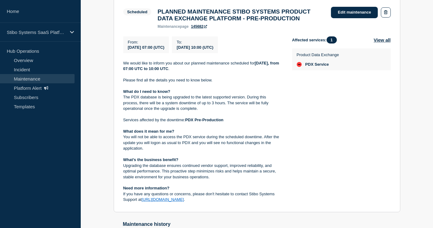
scroll to position [64, 0]
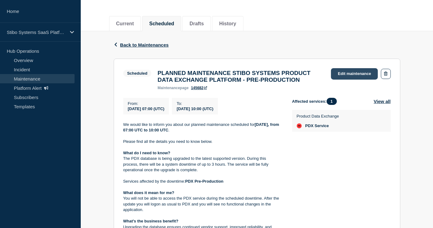
click at [341, 73] on link "Edit maintenance" at bounding box center [354, 73] width 47 height 11
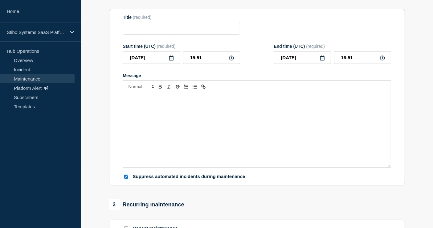
type input "PLANNED MAINTENANCE STIBO SYSTEMS PRODUCT DATA EXCHANGE PLATFORM - PRE-PRODUCTI…"
type input "2025-11-15"
type input "07:00"
type input "2025-11-15"
type input "10:00"
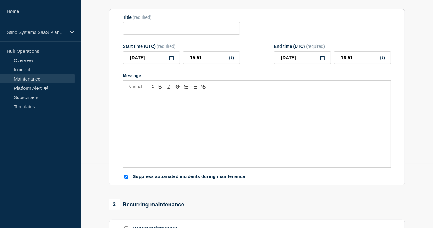
checkbox input "true"
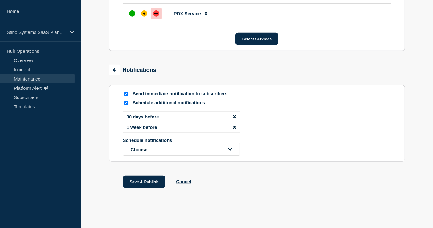
scroll to position [379, 0]
click at [185, 182] on button "Cancel" at bounding box center [183, 181] width 15 height 5
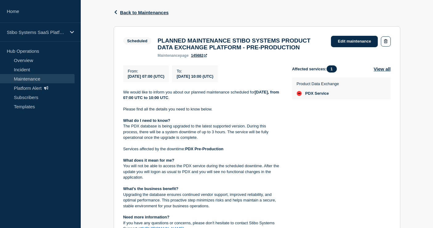
scroll to position [30, 0]
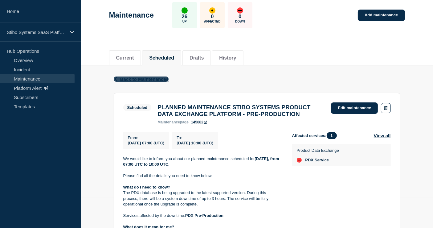
click at [155, 80] on span "Back to Maintenances" at bounding box center [144, 78] width 49 height 5
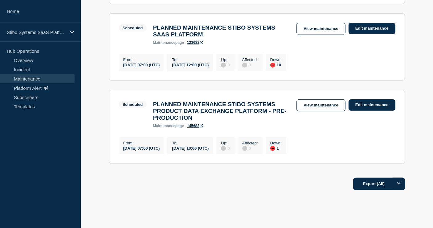
scroll to position [152, 0]
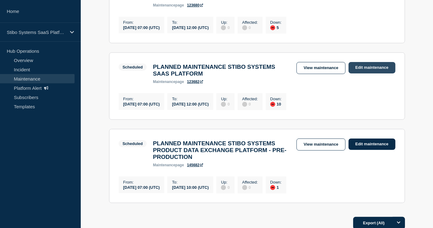
click at [364, 70] on link "Edit maintenance" at bounding box center [372, 67] width 47 height 11
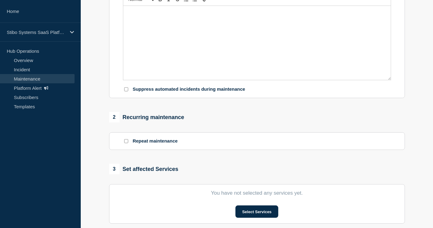
type input "PLANNED MAINTENANCE STIBO SYSTEMS SAAS PLATFORM"
type input "2025-11-02"
type input "07:00"
type input "2025-11-02"
type input "12:00"
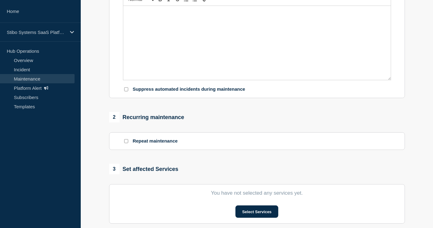
checkbox input "true"
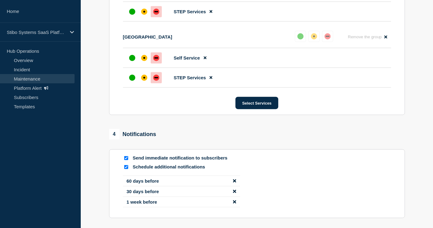
scroll to position [645, 0]
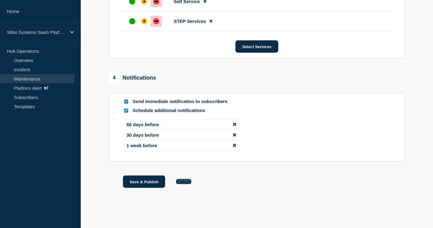
click at [183, 183] on button "Cancel" at bounding box center [183, 181] width 15 height 5
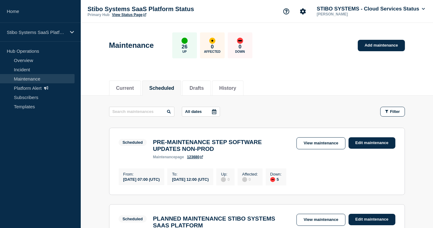
click at [163, 89] on button "Scheduled" at bounding box center [161, 88] width 25 height 6
click at [199, 90] on button "Drafts" at bounding box center [197, 88] width 14 height 6
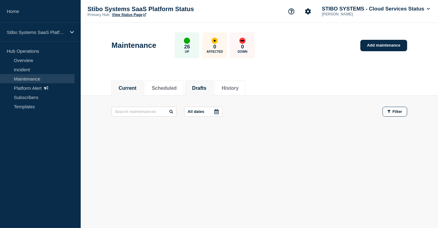
click at [125, 88] on button "Current" at bounding box center [128, 88] width 18 height 6
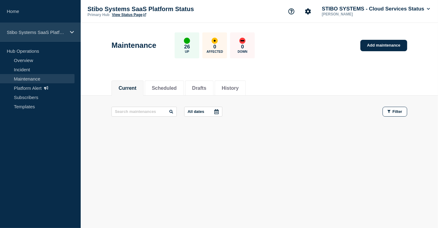
click at [39, 30] on p "Stibo Systems SaaS Platform Status" at bounding box center [36, 32] width 59 height 5
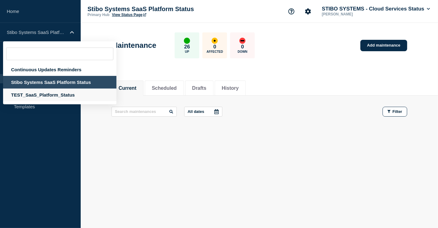
click at [32, 97] on div "TEST_SaaS_Platform_Status" at bounding box center [59, 94] width 113 height 13
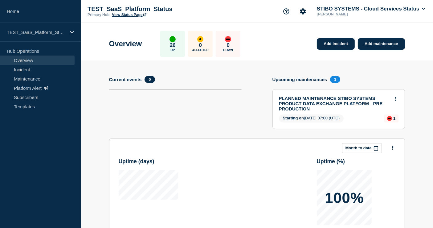
click at [332, 77] on span "1" at bounding box center [335, 79] width 10 height 7
click at [37, 80] on link "Maintenance" at bounding box center [37, 78] width 75 height 9
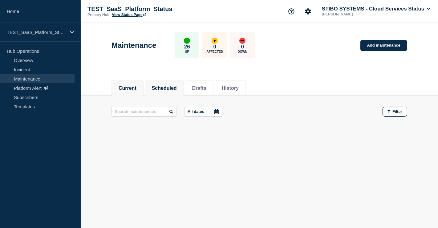
click at [171, 90] on button "Scheduled" at bounding box center [164, 88] width 25 height 6
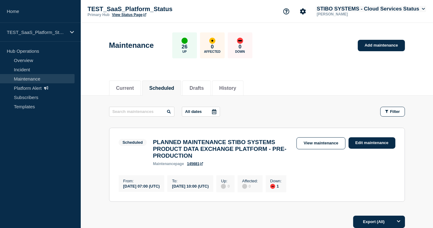
click at [394, 9] on button "STIBO SYSTEMS - Cloud Services Status" at bounding box center [371, 9] width 111 height 6
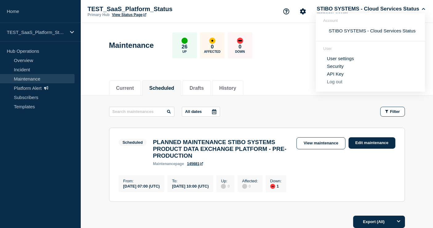
click at [339, 82] on button "Log out" at bounding box center [334, 81] width 15 height 5
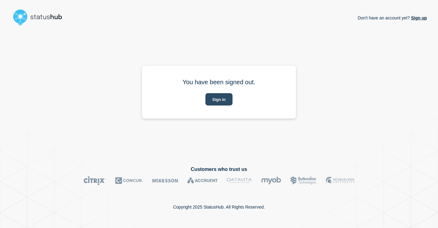
click at [222, 97] on button "Sign in" at bounding box center [219, 99] width 27 height 12
